Goal: Task Accomplishment & Management: Manage account settings

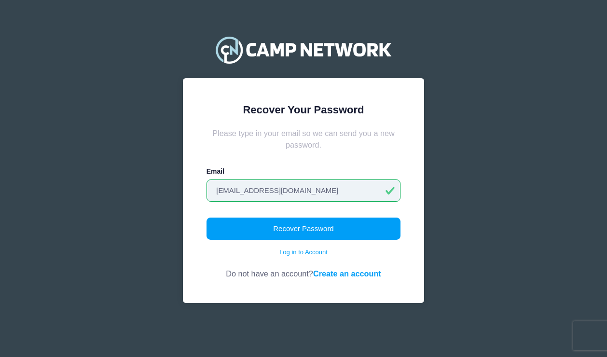
click at [343, 182] on input "johnmgreen30@gmail.com" at bounding box center [303, 190] width 194 height 22
drag, startPoint x: 325, startPoint y: 188, endPoint x: 156, endPoint y: 188, distance: 168.8
click at [156, 188] on div "Recover Your Password Please type in your email so we can send you a new passwo…" at bounding box center [303, 178] width 607 height 357
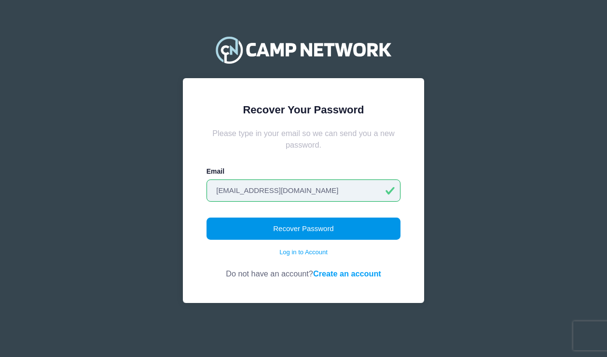
type input "[EMAIL_ADDRESS][DOMAIN_NAME]"
click at [248, 232] on button "Recover Password" at bounding box center [303, 229] width 194 height 22
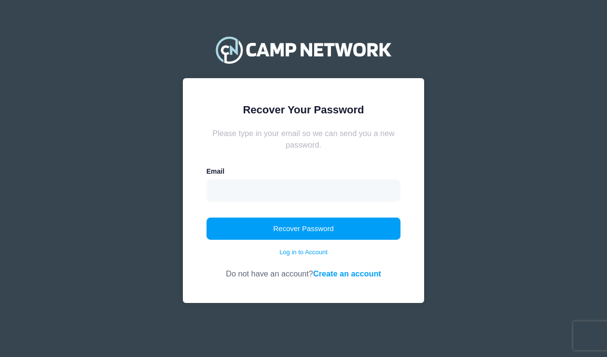
click at [286, 191] on input "email" at bounding box center [303, 190] width 194 height 22
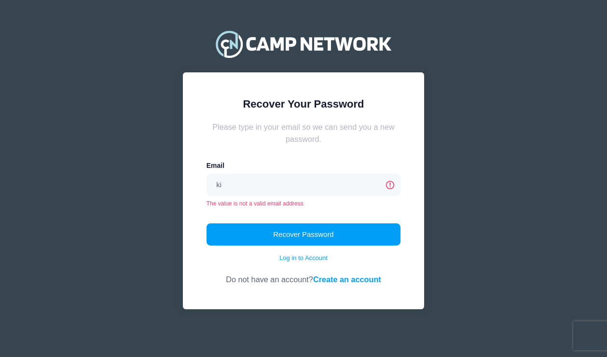
type input "[EMAIL_ADDRESS][DOMAIN_NAME]"
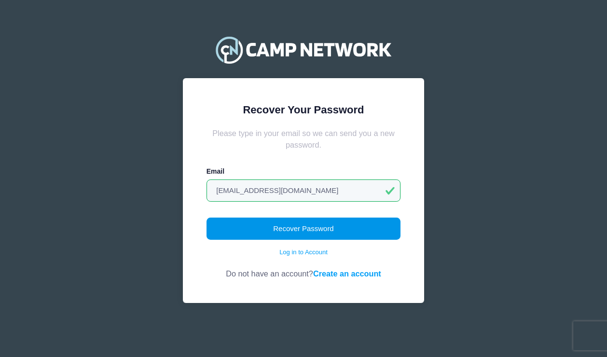
click at [269, 234] on button "Recover Password" at bounding box center [303, 229] width 194 height 22
